Goal: Task Accomplishment & Management: Use online tool/utility

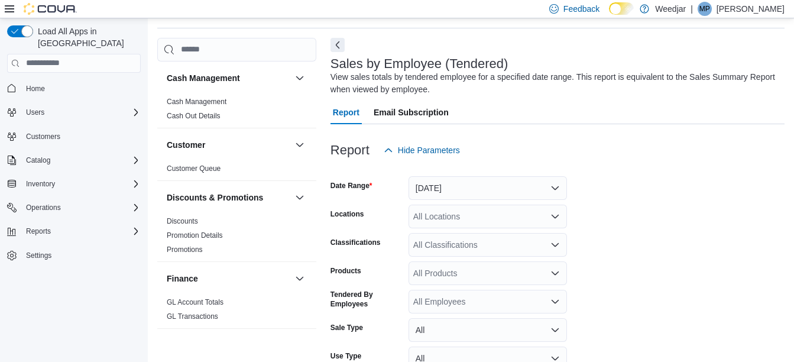
scroll to position [40, 0]
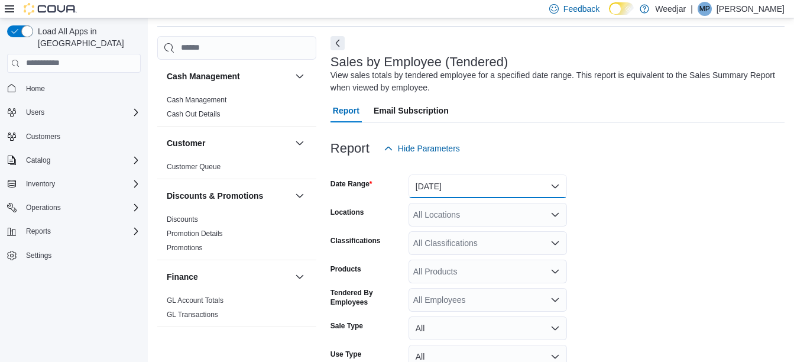
click at [480, 182] on button "[DATE]" at bounding box center [487, 186] width 158 height 24
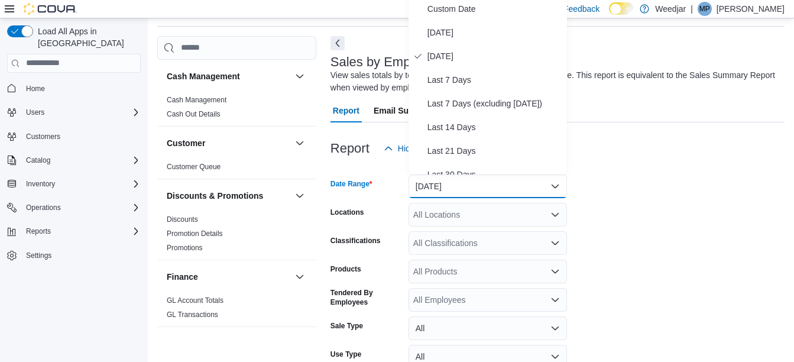
scroll to position [37, 0]
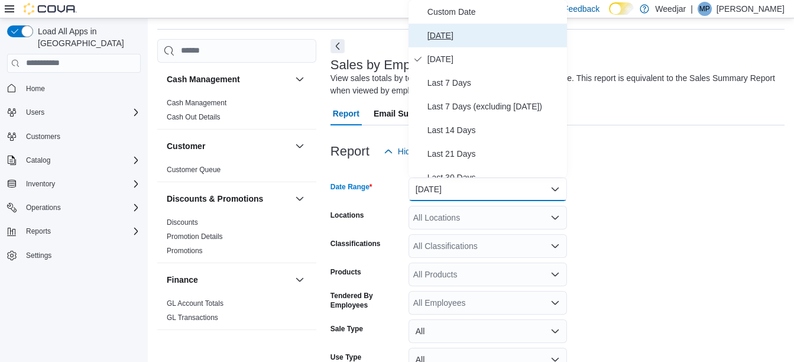
click at [448, 32] on span "[DATE]" at bounding box center [494, 35] width 135 height 14
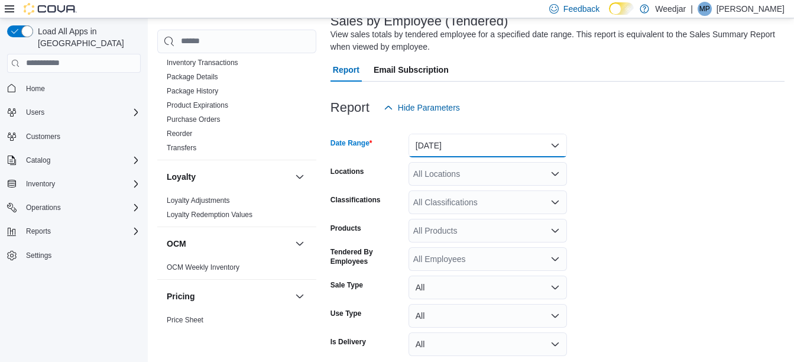
scroll to position [131, 0]
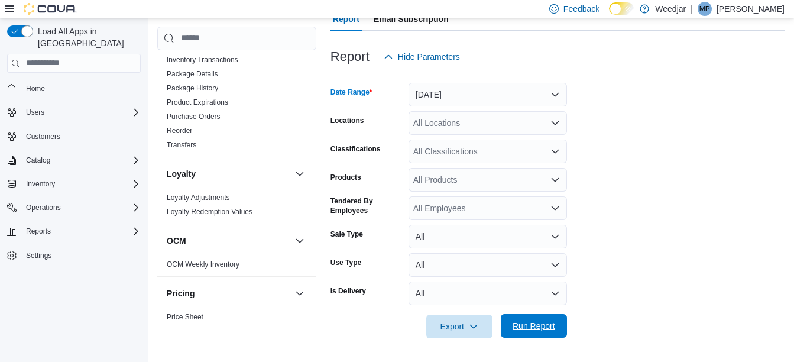
click at [560, 316] on button "Run Report" at bounding box center [533, 326] width 66 height 24
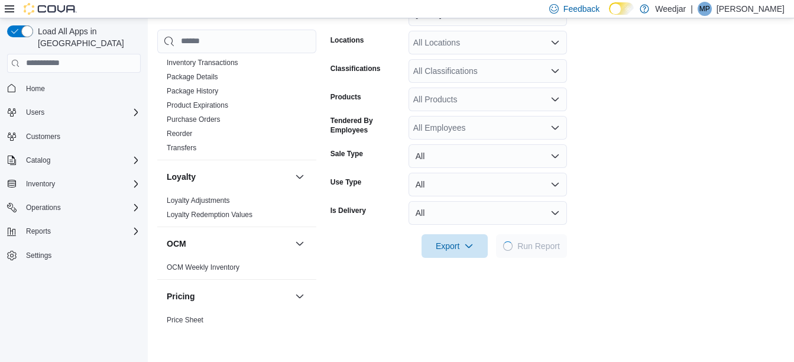
scroll to position [368, 0]
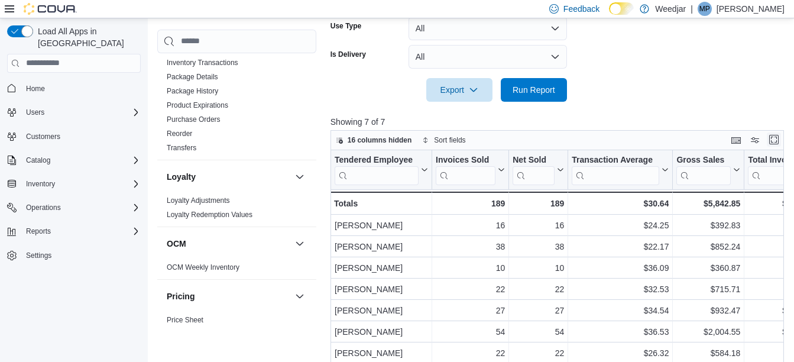
click at [781, 142] on button "Enter fullscreen" at bounding box center [773, 139] width 14 height 14
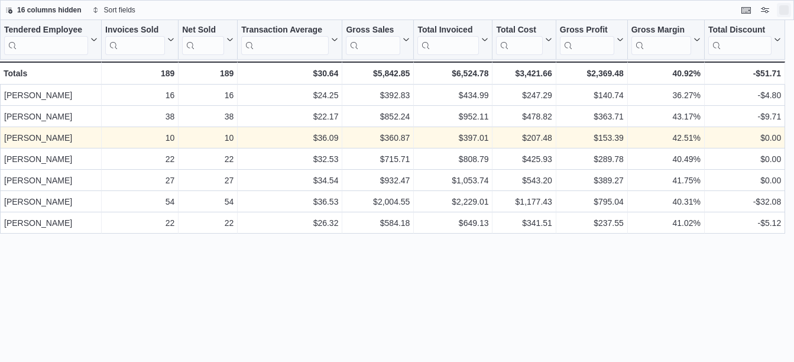
scroll to position [0, 0]
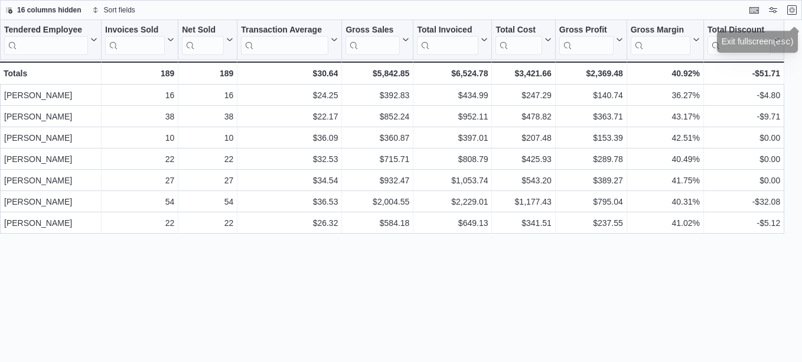
click at [481, 259] on div "Tendered Employee Click to view column header actions Invoices Sold Click to vi…" at bounding box center [401, 191] width 802 height 342
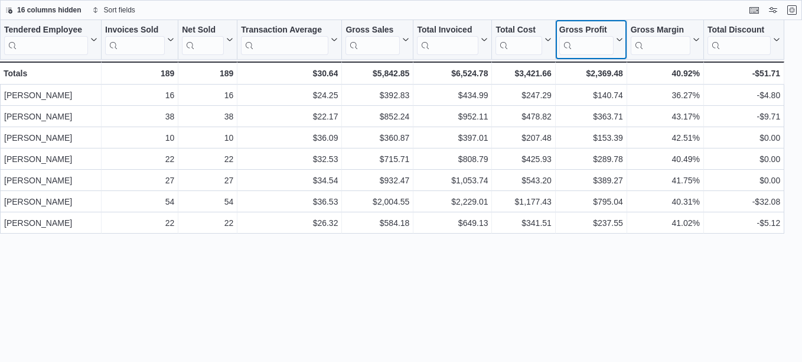
click at [616, 47] on button "Gross Profit" at bounding box center [592, 40] width 64 height 30
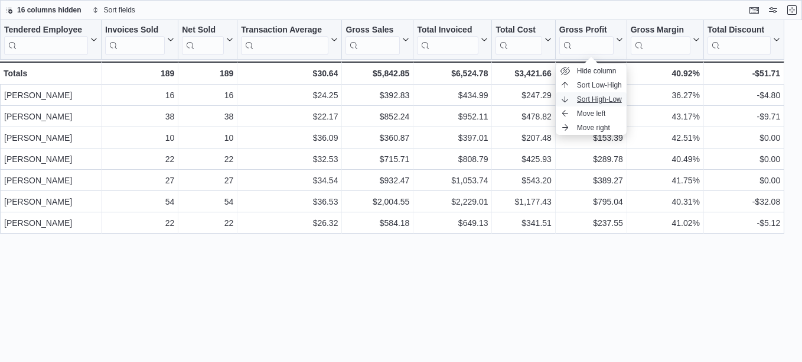
click at [607, 99] on span "Sort High-Low" at bounding box center [599, 99] width 45 height 9
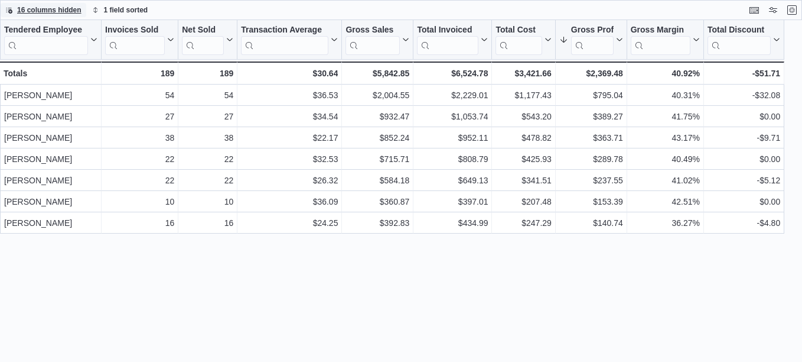
click at [75, 7] on span "16 columns hidden" at bounding box center [49, 9] width 64 height 9
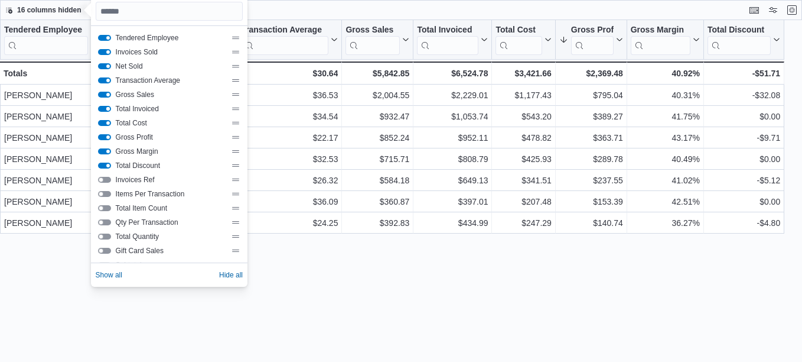
click at [108, 110] on button "Total Invoiced" at bounding box center [104, 109] width 13 height 6
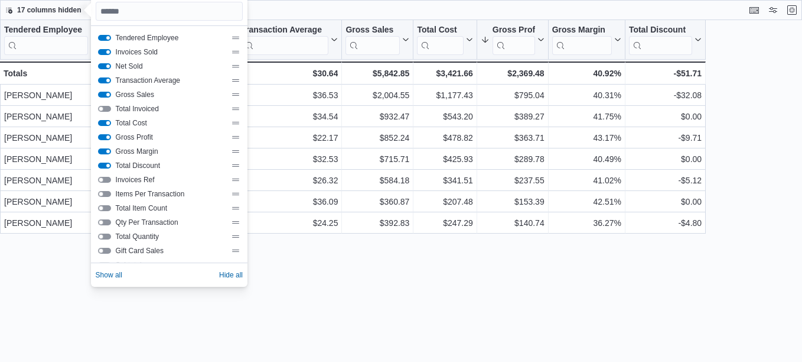
click at [108, 122] on button "Total Cost" at bounding box center [104, 123] width 13 height 6
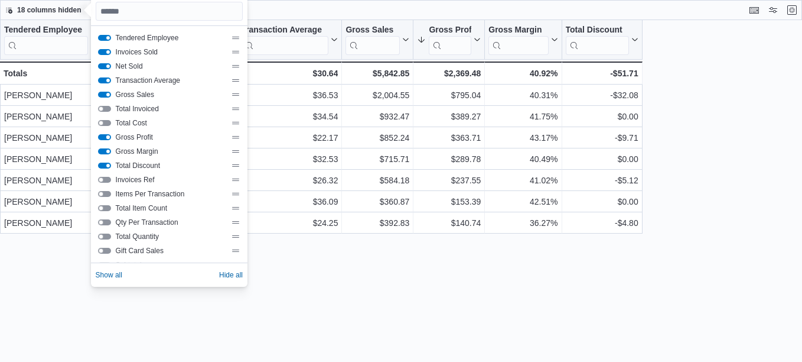
click at [108, 136] on button "Gross Profit" at bounding box center [104, 137] width 13 height 6
click at [108, 151] on button "Gross Margin" at bounding box center [104, 151] width 13 height 6
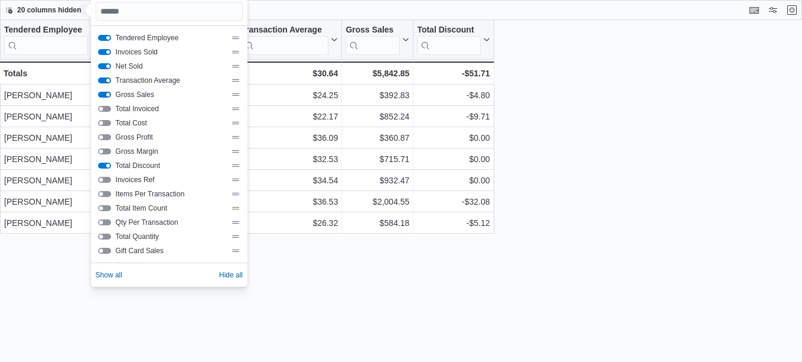
click at [109, 165] on button "Total Discount" at bounding box center [104, 165] width 13 height 6
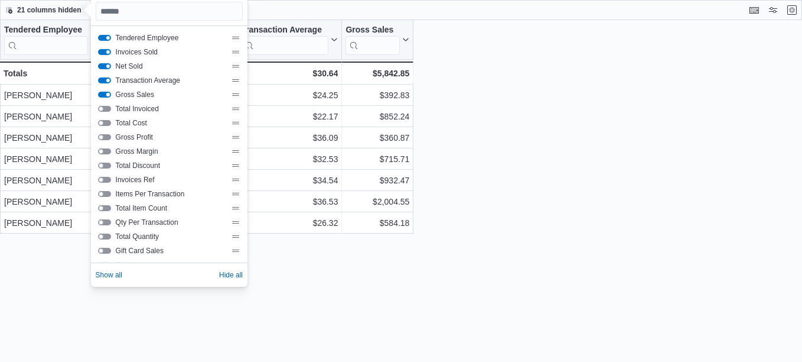
click at [105, 96] on button "Gross Sales" at bounding box center [104, 95] width 13 height 6
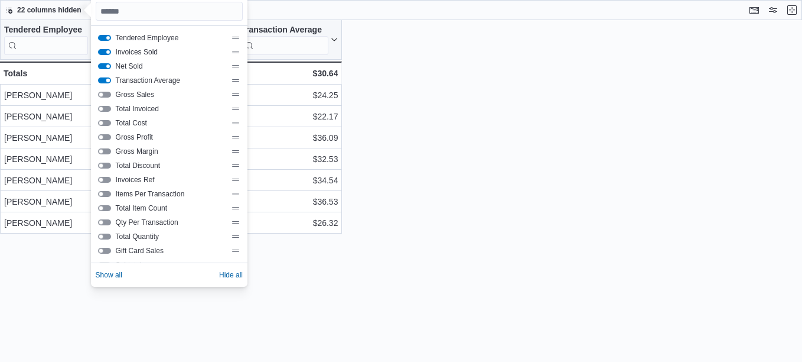
click at [106, 82] on button "Transaction Average" at bounding box center [104, 80] width 13 height 6
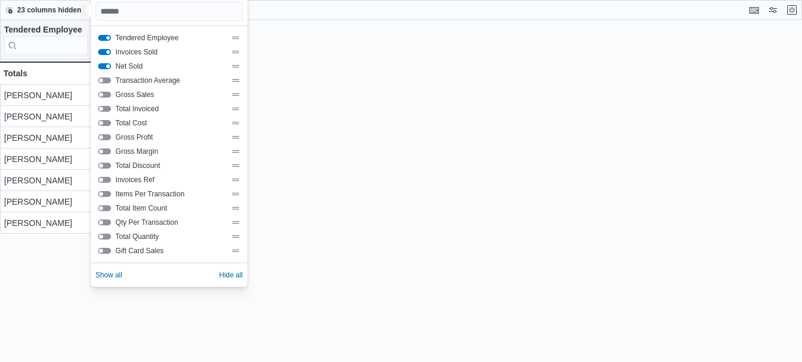
click at [107, 67] on button "Net Sold" at bounding box center [104, 66] width 13 height 6
click at [107, 51] on button "Invoices Sold" at bounding box center [104, 52] width 13 height 6
click at [108, 37] on button "Tendered Employee" at bounding box center [104, 38] width 13 height 6
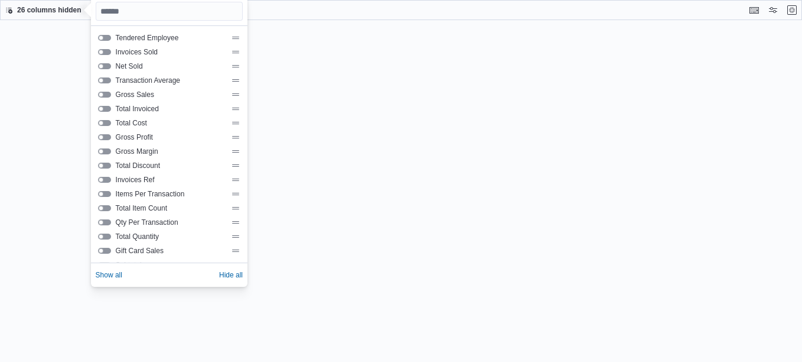
click at [264, 70] on div at bounding box center [401, 191] width 802 height 342
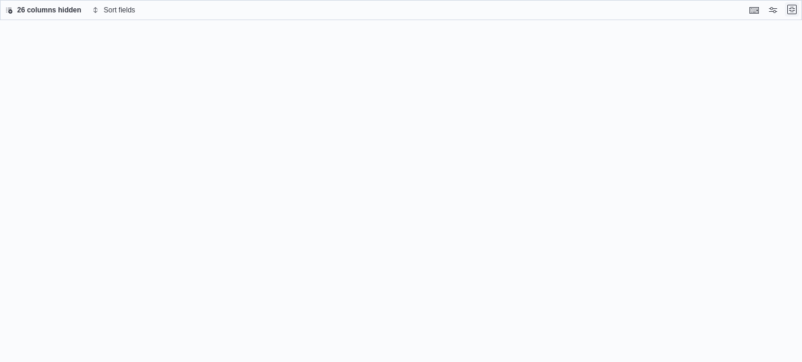
click at [796, 8] on button "Exit fullscreen" at bounding box center [792, 9] width 14 height 14
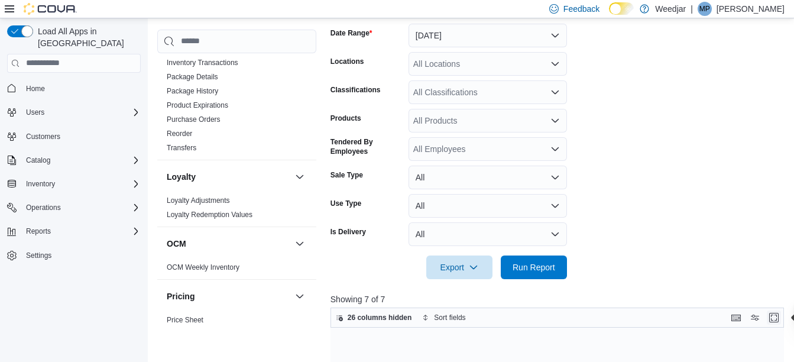
scroll to position [295, 0]
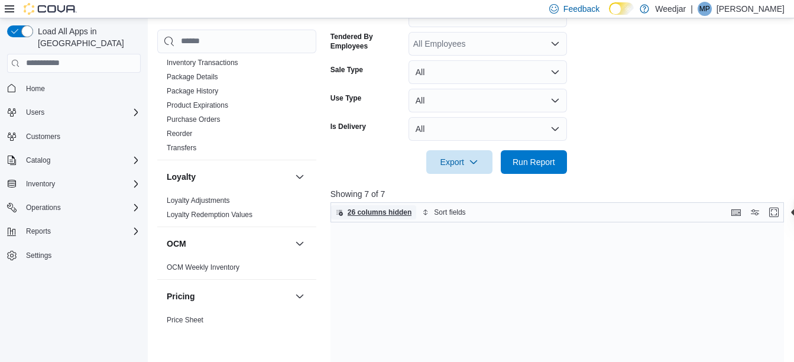
click at [382, 213] on span "26 columns hidden" at bounding box center [379, 211] width 64 height 9
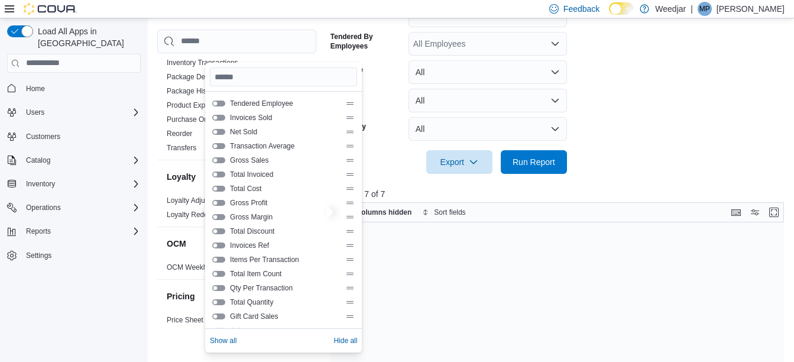
click at [218, 103] on button "Tendered Employee" at bounding box center [218, 103] width 13 height 6
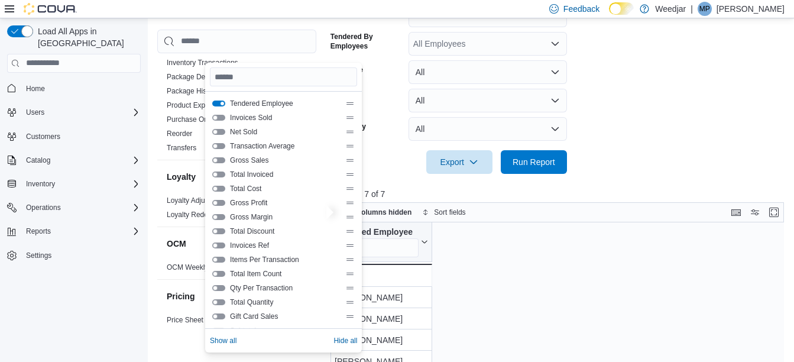
click at [219, 113] on div "Invoices Sold" at bounding box center [283, 117] width 142 height 9
click at [219, 119] on button "Invoices Sold" at bounding box center [218, 118] width 13 height 6
click at [219, 128] on div "Net Sold" at bounding box center [283, 131] width 142 height 9
click at [219, 132] on button "Net Sold" at bounding box center [218, 132] width 13 height 6
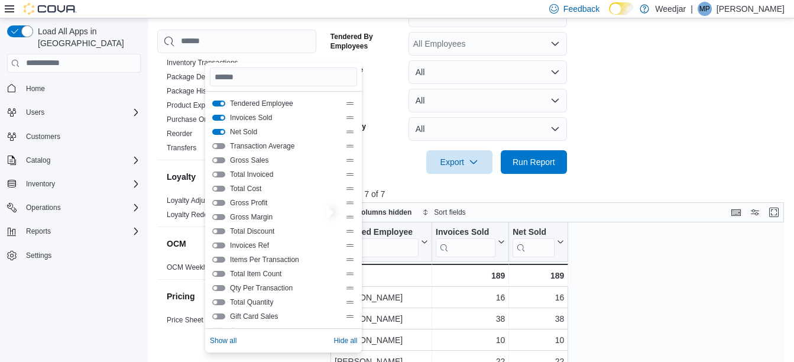
click at [219, 142] on div "Transaction Average" at bounding box center [283, 145] width 142 height 9
click at [219, 144] on button "Transaction Average" at bounding box center [218, 146] width 13 height 6
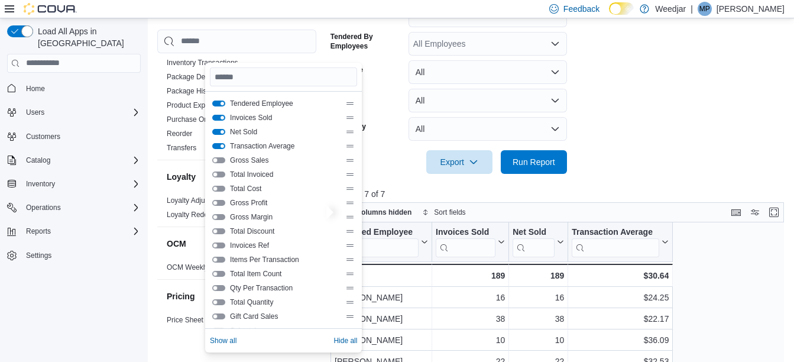
click at [220, 158] on button "Gross Sales" at bounding box center [218, 160] width 13 height 6
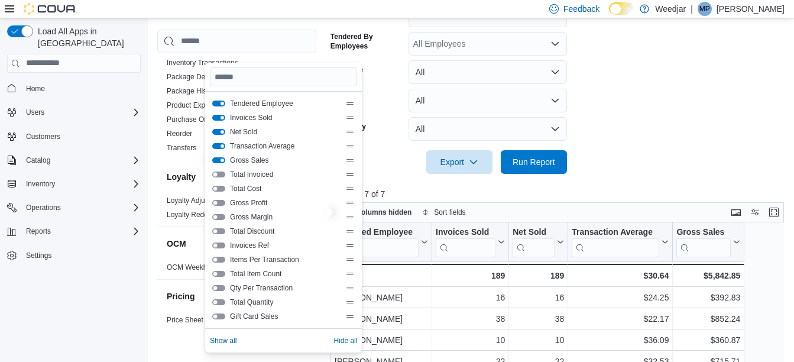
click at [220, 173] on button "Total Invoiced" at bounding box center [218, 174] width 13 height 6
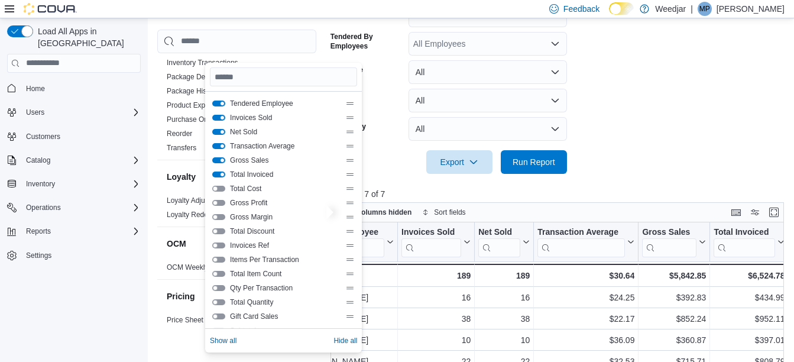
click at [220, 187] on button "Total Cost" at bounding box center [218, 189] width 13 height 6
click at [222, 199] on div "Gross Profit" at bounding box center [283, 202] width 142 height 9
click at [222, 202] on button "Gross Profit" at bounding box center [218, 203] width 13 height 6
click at [222, 215] on button "Gross Margin" at bounding box center [218, 217] width 13 height 6
click at [222, 232] on button "Total Discount" at bounding box center [218, 231] width 13 height 6
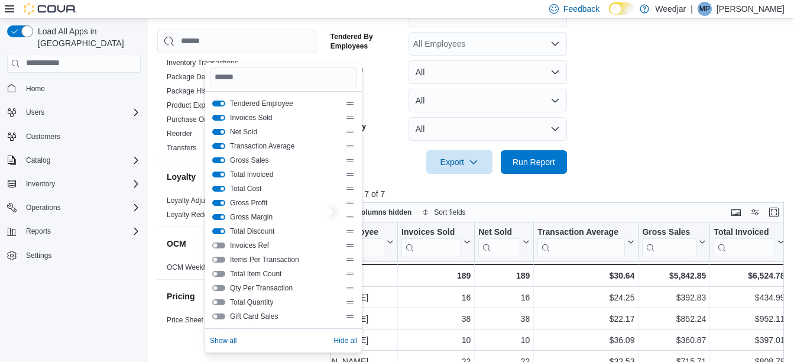
click at [223, 248] on button "Invoices Ref" at bounding box center [218, 245] width 13 height 6
click at [223, 258] on button "Items Per Transaction" at bounding box center [218, 259] width 13 height 6
click at [223, 269] on div "Total Item Count" at bounding box center [283, 273] width 142 height 9
click at [223, 271] on button "Total Item Count" at bounding box center [218, 274] width 13 height 6
click at [223, 286] on button "Qty Per Transaction" at bounding box center [218, 288] width 13 height 6
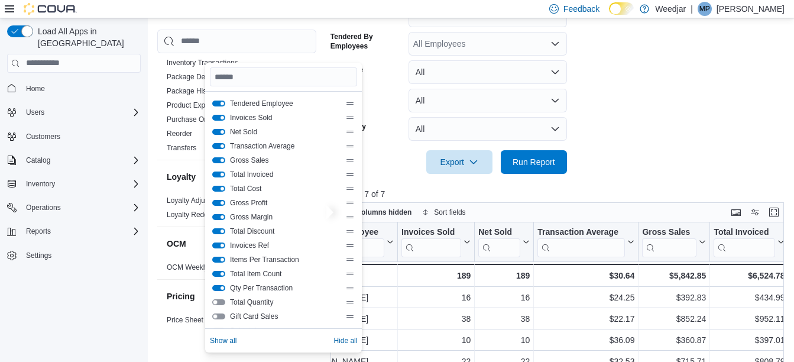
click at [223, 303] on button "Total Quantity" at bounding box center [218, 302] width 13 height 6
click at [221, 313] on div "Gift Card Sales" at bounding box center [283, 315] width 142 height 9
click at [230, 337] on span "Show all" at bounding box center [223, 340] width 27 height 9
click at [399, 142] on div at bounding box center [559, 145] width 458 height 9
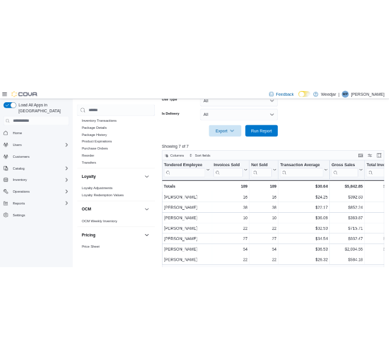
scroll to position [316, 0]
